Goal: Information Seeking & Learning: Learn about a topic

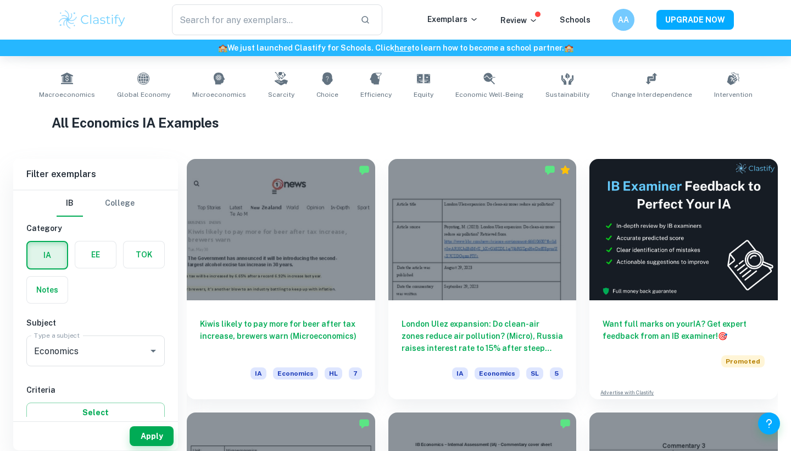
scroll to position [221, 0]
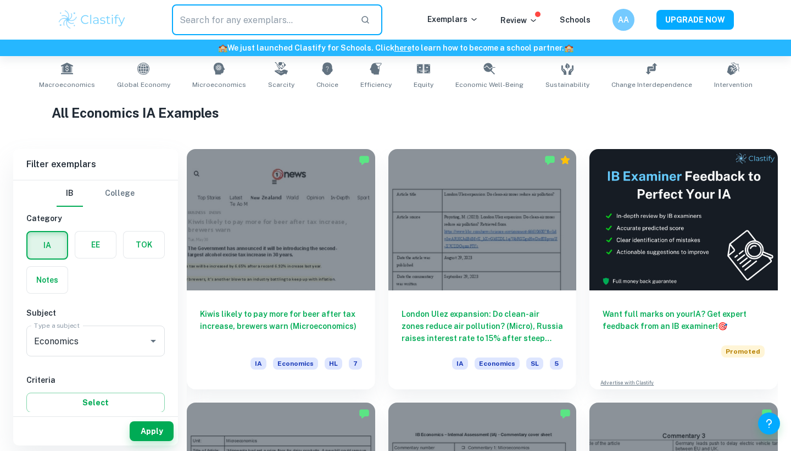
click at [280, 29] on input "text" at bounding box center [262, 19] width 180 height 31
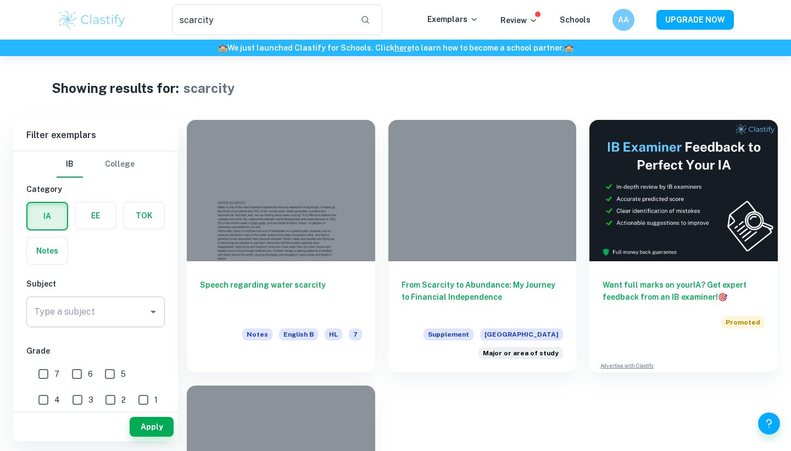
click at [148, 303] on div "Type a subject" at bounding box center [95, 311] width 138 height 31
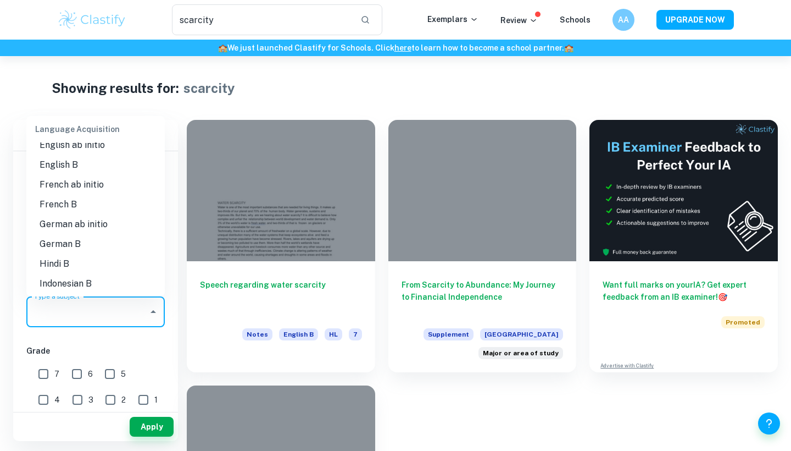
scroll to position [749, 0]
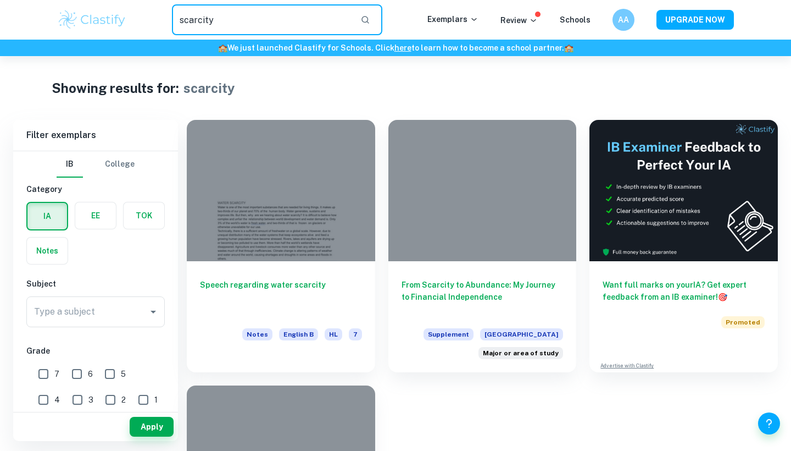
click at [255, 25] on input "scarcity" at bounding box center [262, 19] width 180 height 31
type input "scarcity econ ia"
